Goal: Browse casually: Explore the website without a specific task or goal

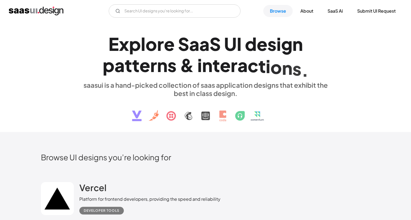
click at [206, 49] on div "a" at bounding box center [204, 43] width 10 height 21
click at [274, 11] on link "Browse" at bounding box center [277, 11] width 29 height 12
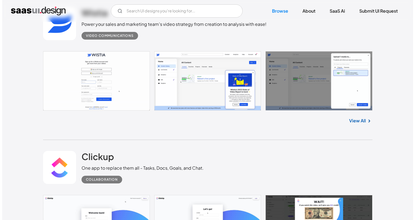
scroll to position [1970, 0]
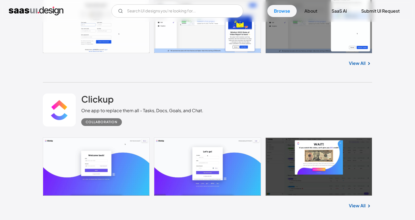
click at [310, 82] on div "Wistia Power your sales and marketing team's video strategy from creation to an…" at bounding box center [207, 11] width 329 height 144
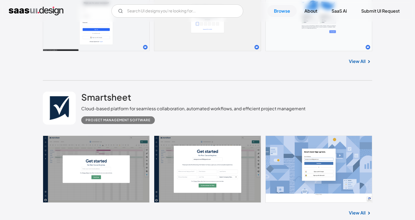
scroll to position [2274, 0]
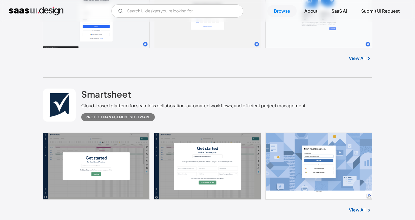
click at [363, 64] on div "View All" at bounding box center [207, 57] width 329 height 18
click at [364, 61] on link "View All" at bounding box center [357, 58] width 17 height 7
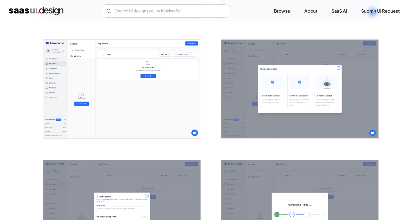
scroll to position [333, 0]
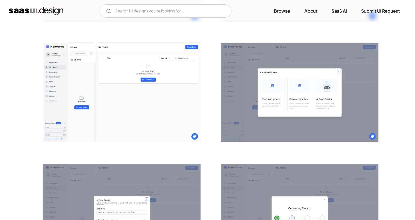
click at [100, 91] on img "open lightbox" at bounding box center [122, 92] width 158 height 99
click at [342, 14] on link "SaaS Ai" at bounding box center [339, 11] width 29 height 12
click at [287, 12] on link "Browse" at bounding box center [281, 11] width 29 height 12
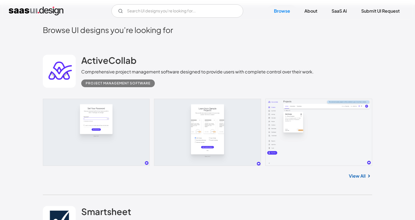
scroll to position [129, 0]
